Goal: Task Accomplishment & Management: Manage account settings

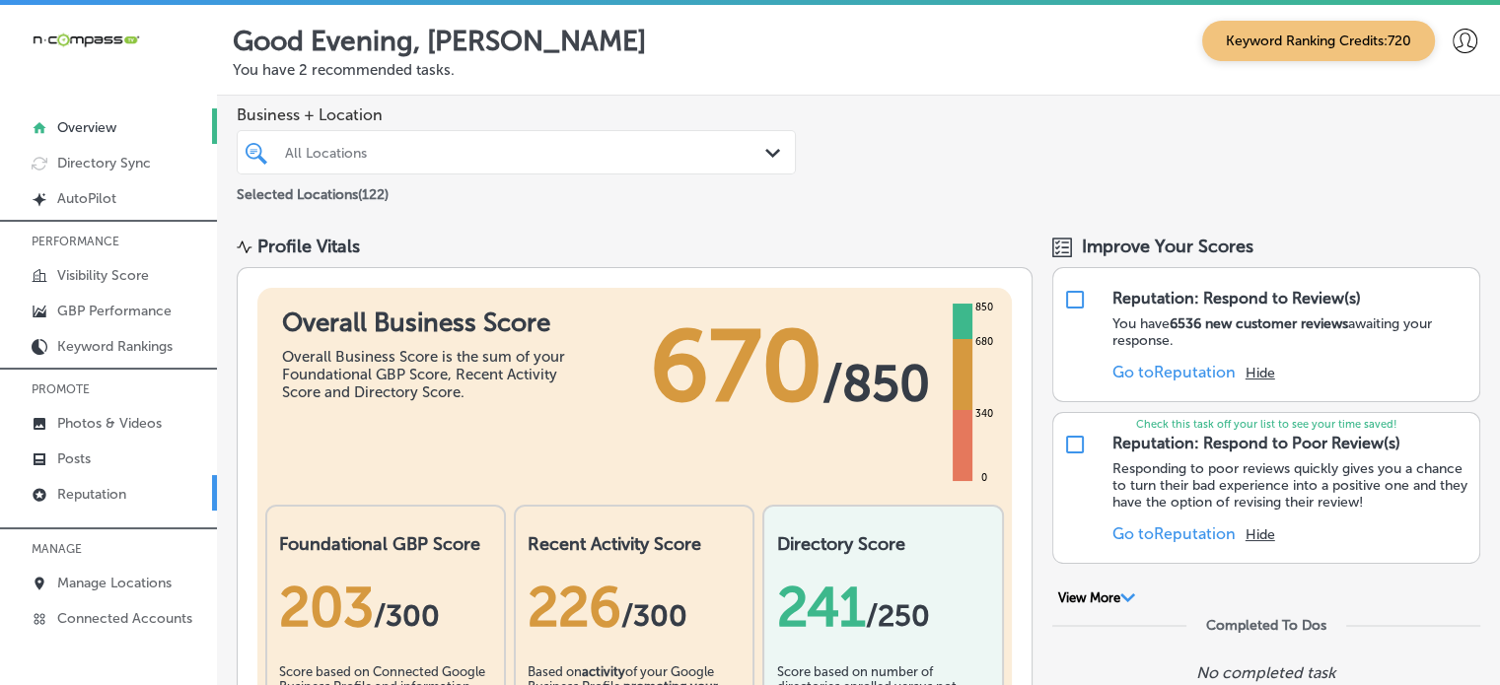
click at [107, 488] on p "Reputation" at bounding box center [91, 494] width 69 height 17
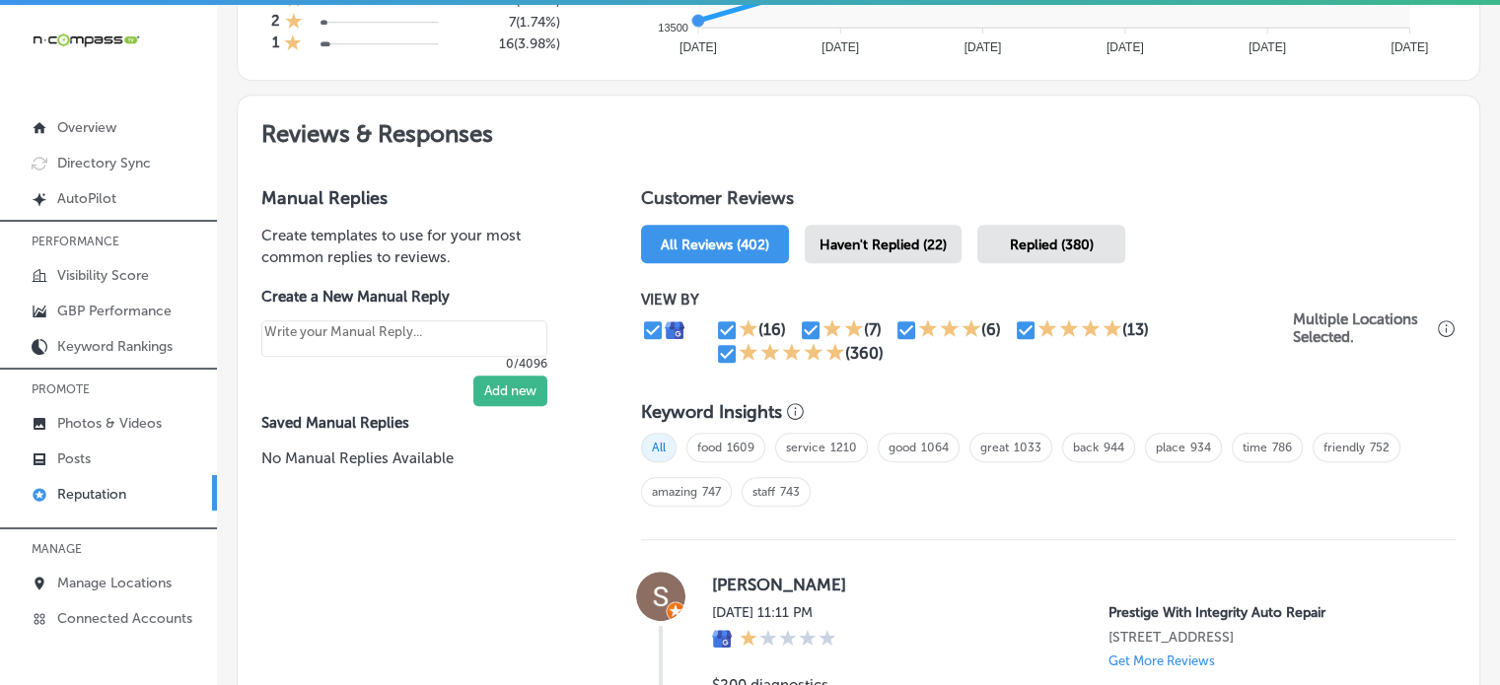
scroll to position [1004, 0]
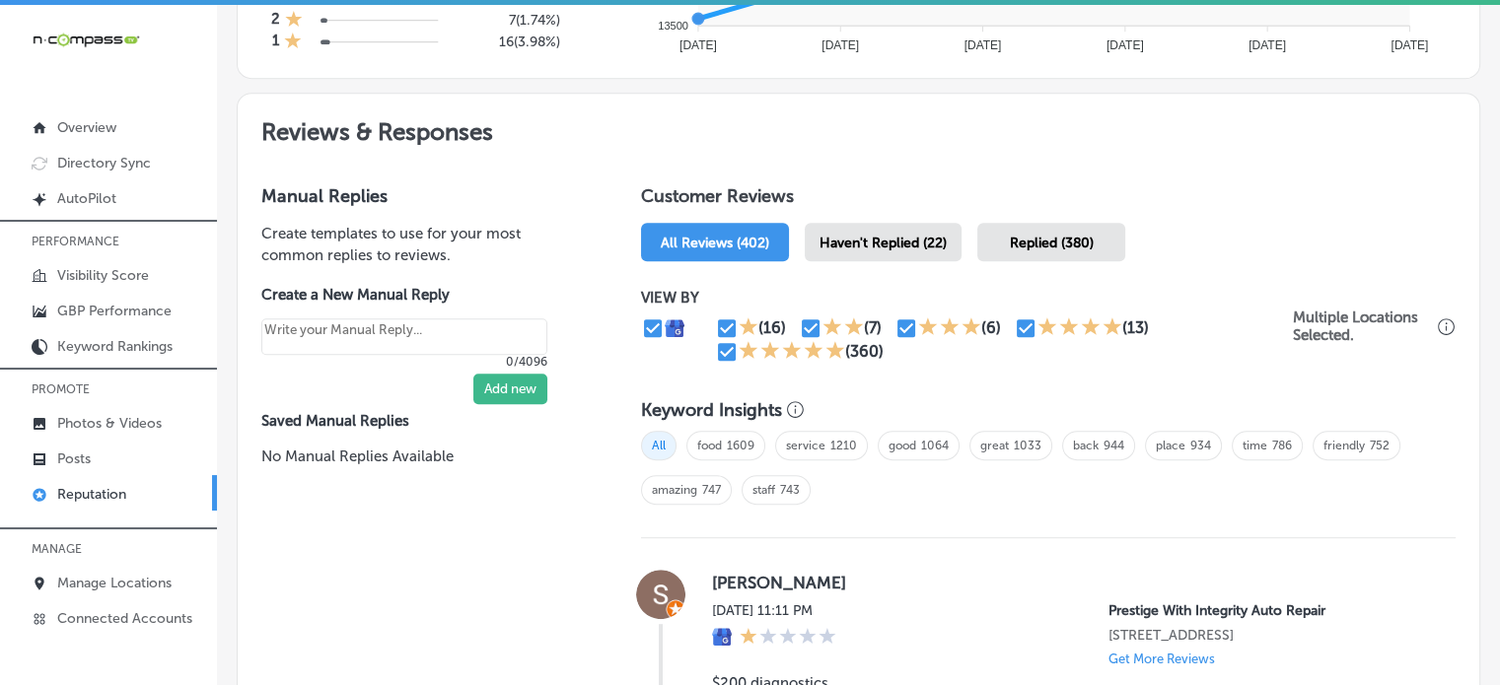
click at [924, 239] on span "Haven't Replied (22)" at bounding box center [883, 243] width 127 height 17
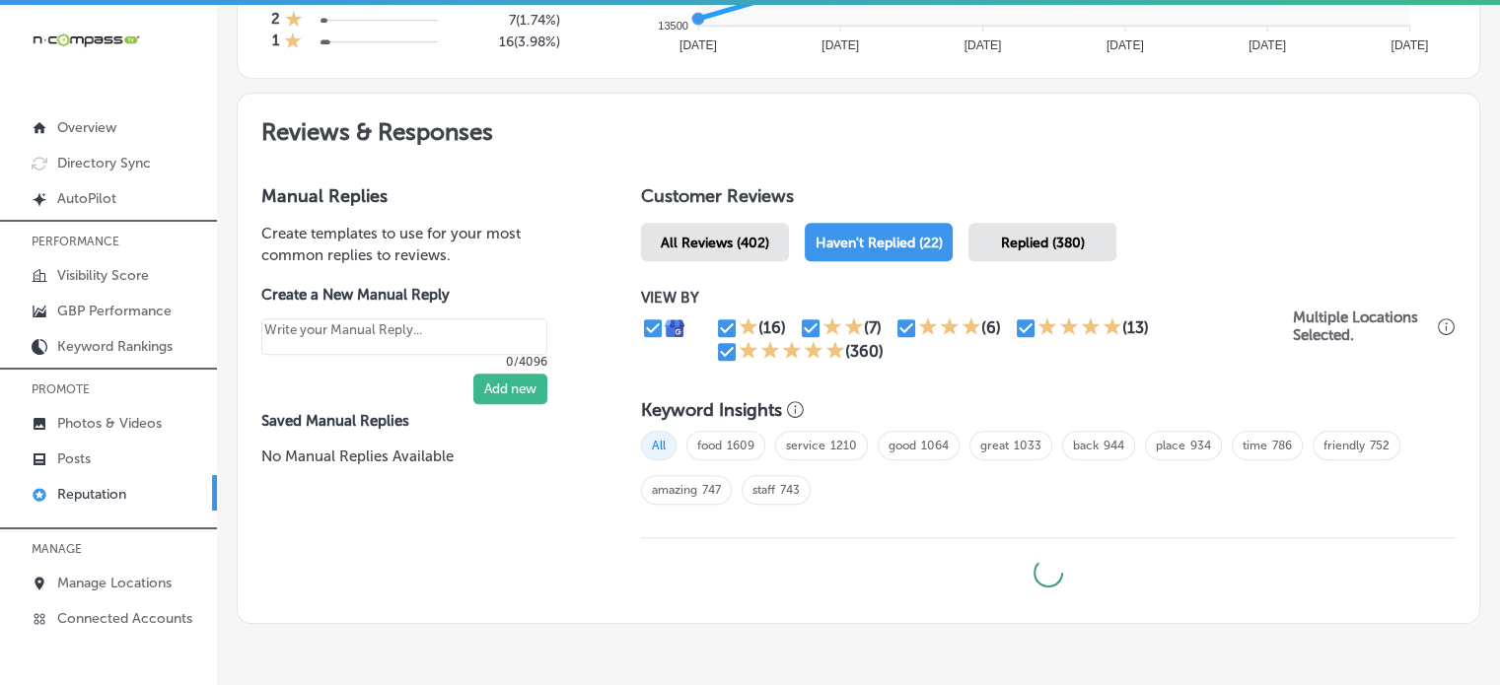
type textarea "x"
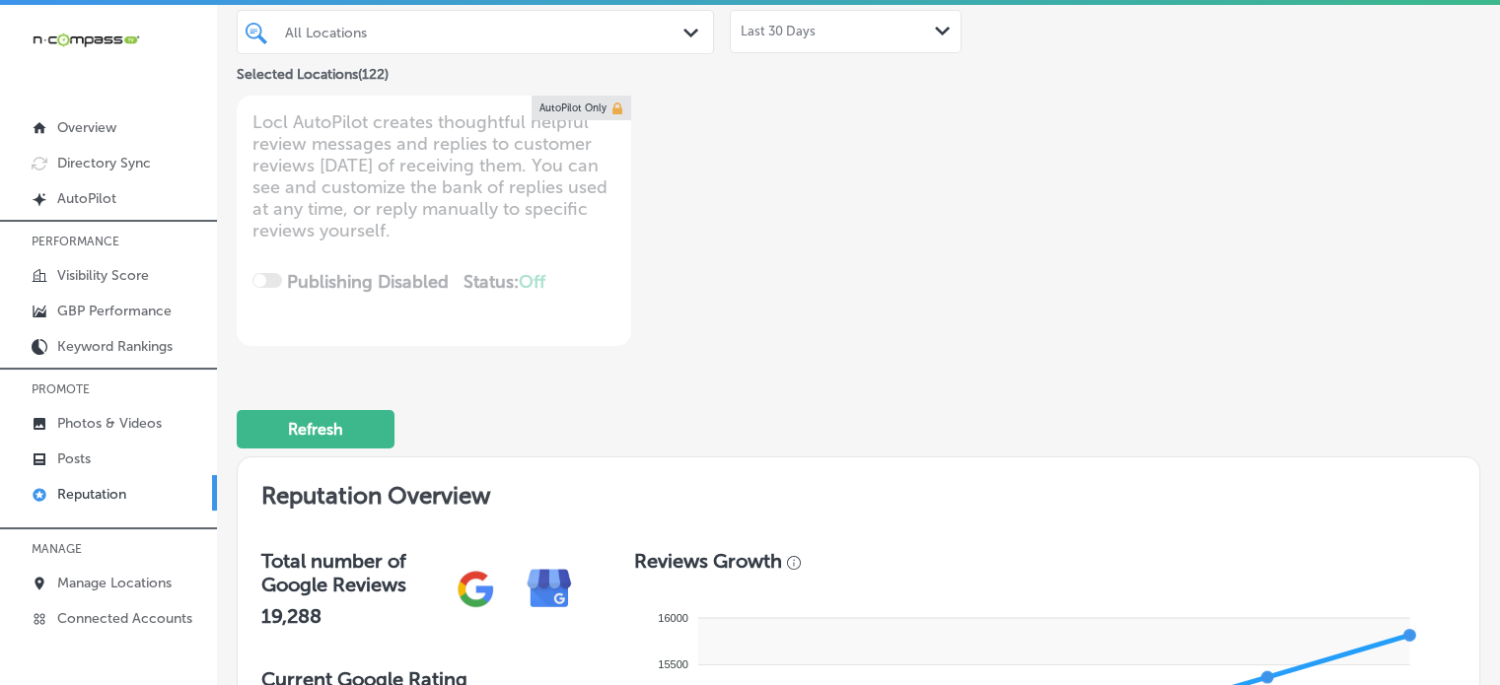
scroll to position [132, 0]
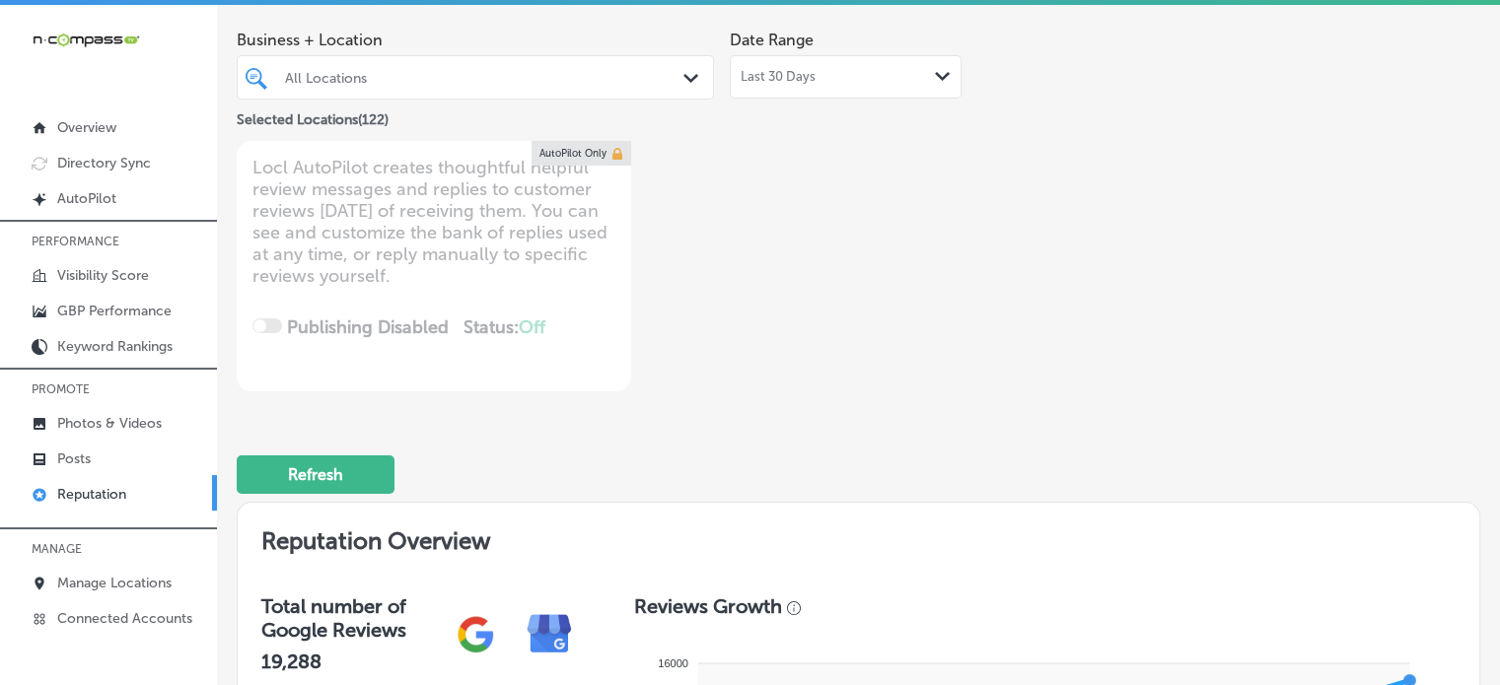
click at [502, 88] on div at bounding box center [456, 77] width 346 height 27
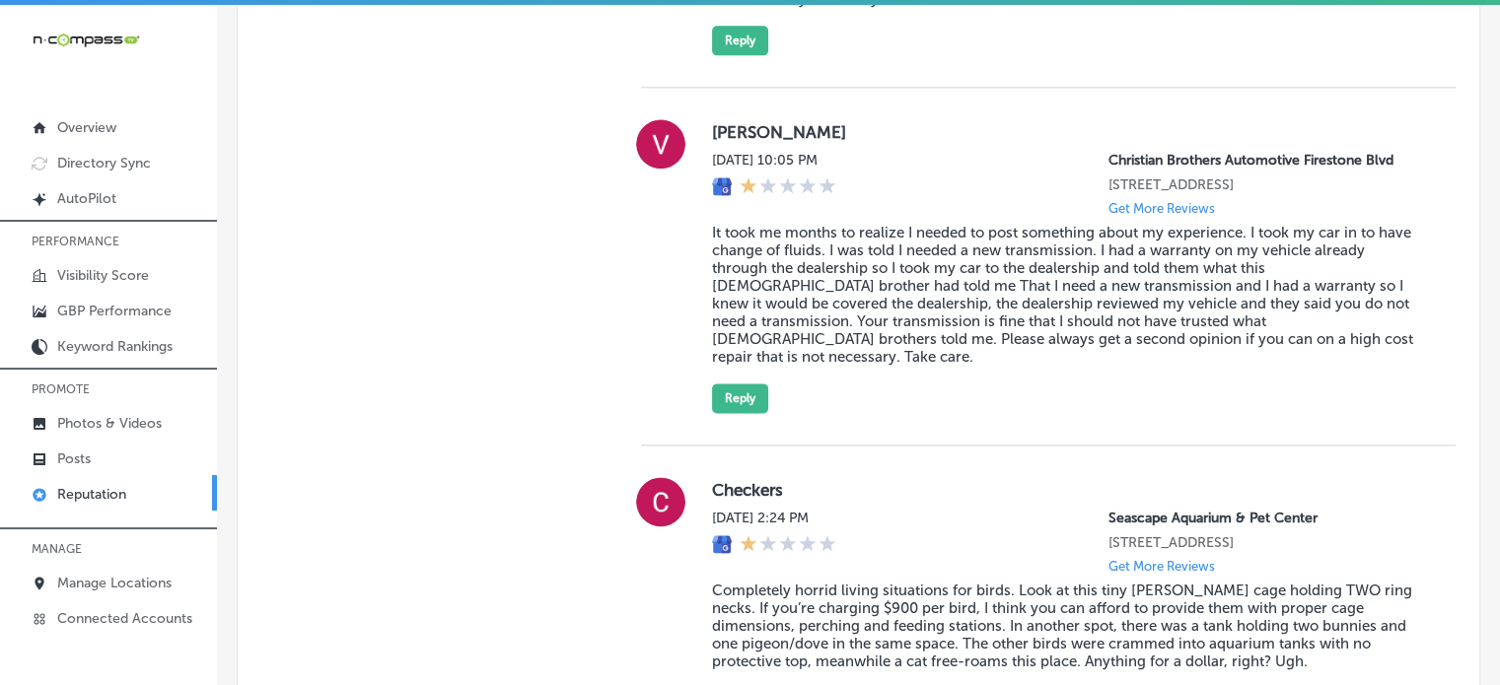
scroll to position [2555, 0]
